Goal: Transaction & Acquisition: Purchase product/service

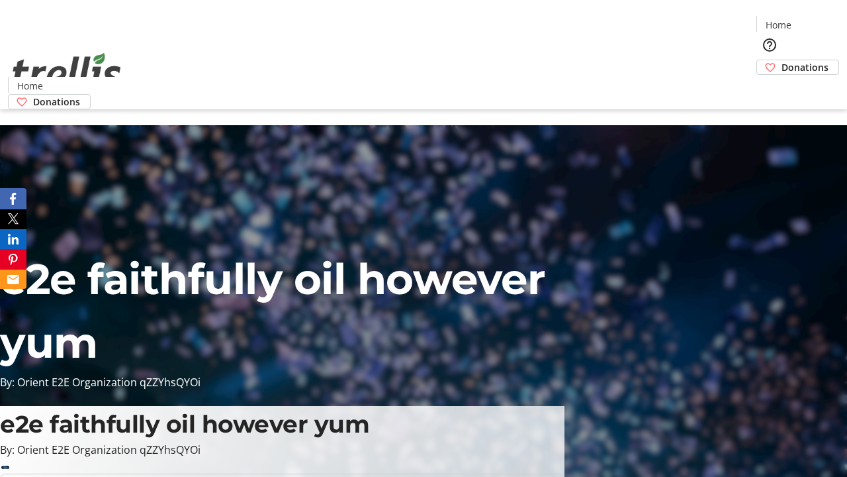
click at [782, 60] on span "Donations" at bounding box center [805, 67] width 47 height 14
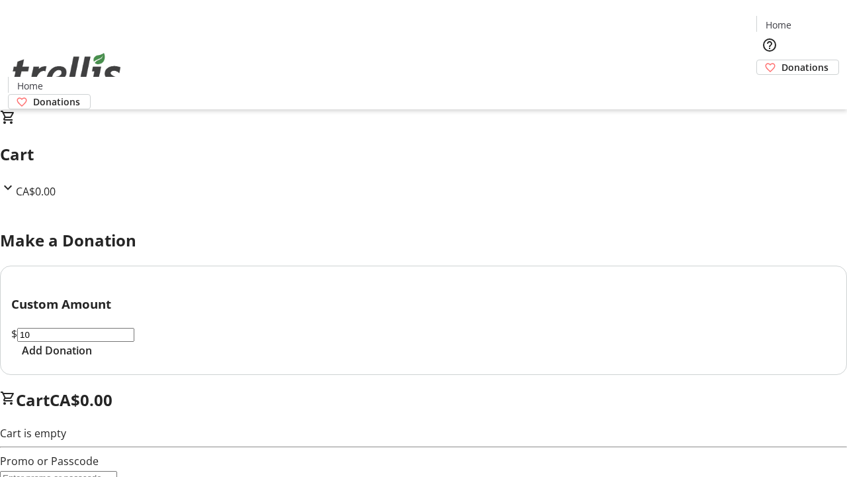
click at [92, 358] on span "Add Donation" at bounding box center [57, 350] width 70 height 16
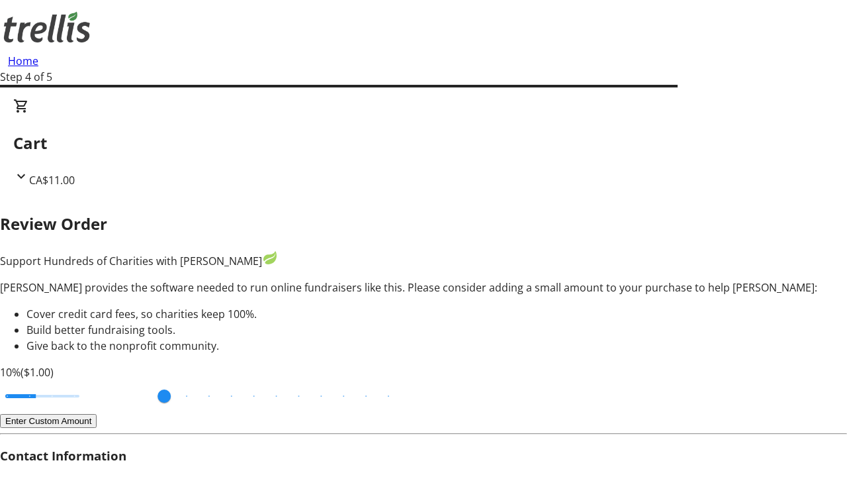
type input "20"
click at [93, 381] on input "Cover fees percentage" at bounding box center [42, 395] width 102 height 29
